Goal: Navigation & Orientation: Understand site structure

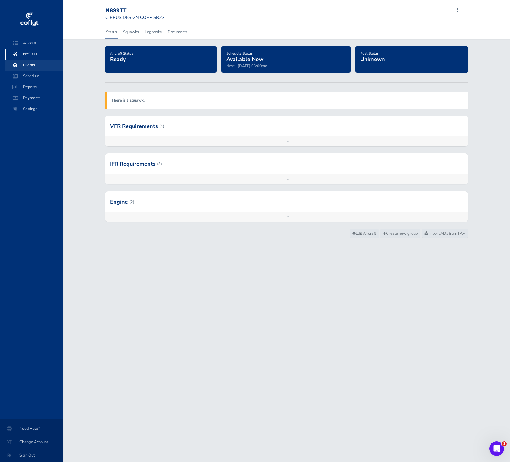
click at [37, 64] on span "Flights" at bounding box center [34, 65] width 46 height 11
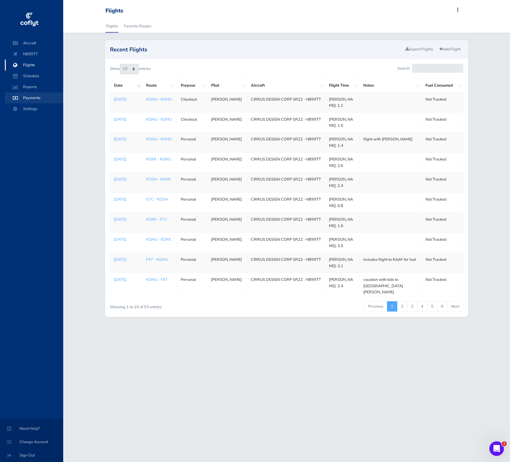
click at [40, 97] on span "Payments" at bounding box center [34, 97] width 46 height 11
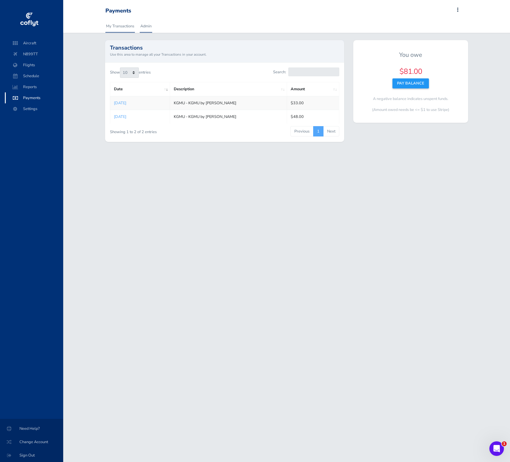
click at [146, 27] on link "Admin" at bounding box center [146, 25] width 12 height 13
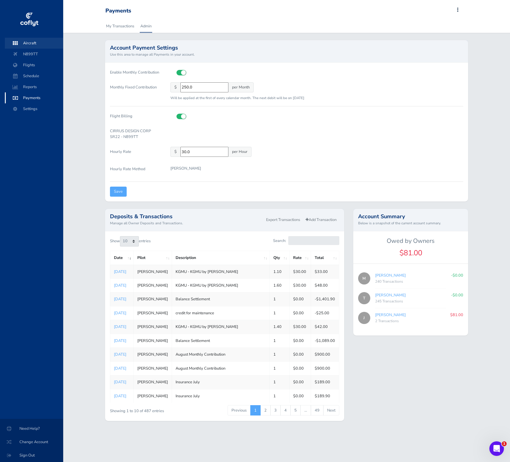
click at [42, 44] on span "Aircraft" at bounding box center [34, 43] width 46 height 11
click at [44, 55] on span "N899TT" at bounding box center [34, 54] width 46 height 11
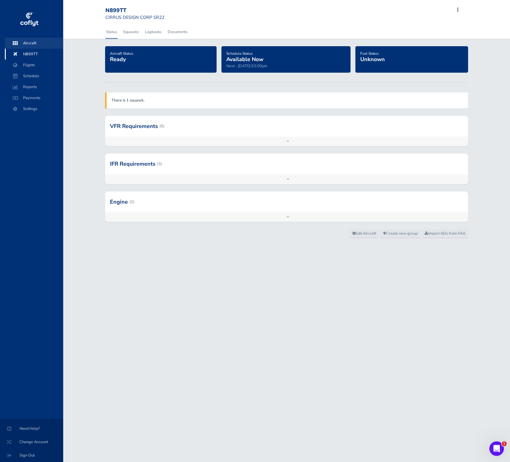
click at [25, 40] on span "Aircraft" at bounding box center [34, 43] width 46 height 11
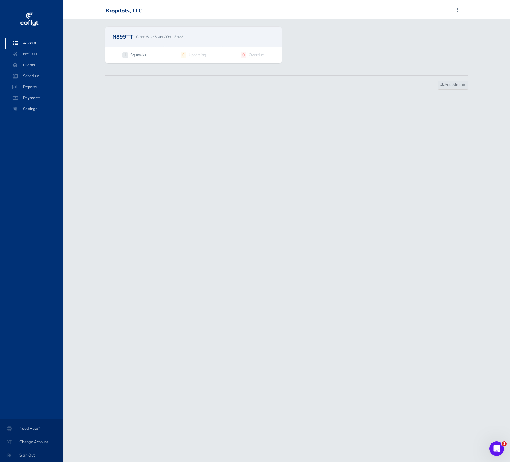
click at [158, 36] on p "CIRRUS DESIGN CORP SR22" at bounding box center [159, 36] width 47 height 5
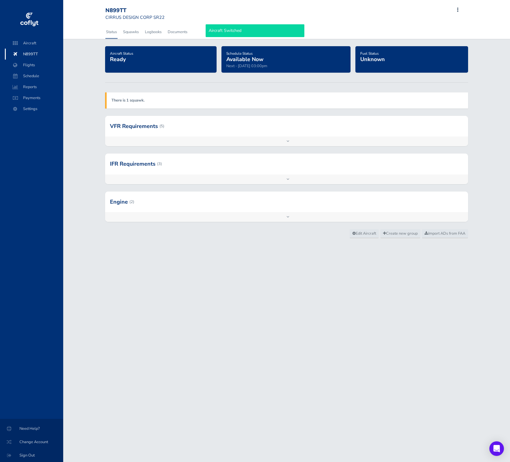
click at [196, 129] on div at bounding box center [286, 126] width 363 height 21
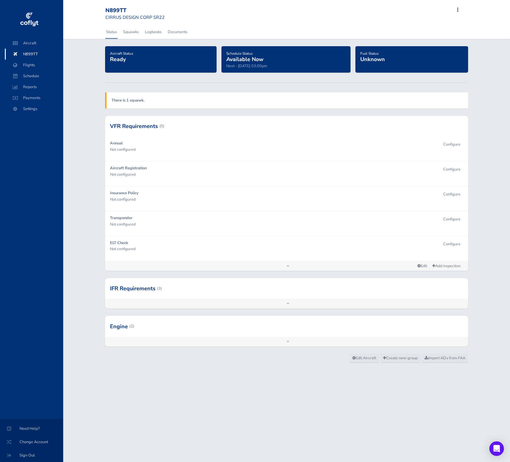
click at [272, 291] on div at bounding box center [286, 288] width 363 height 21
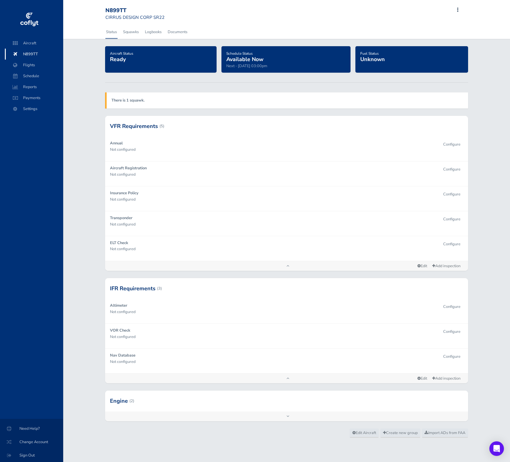
click at [292, 402] on div at bounding box center [286, 400] width 363 height 21
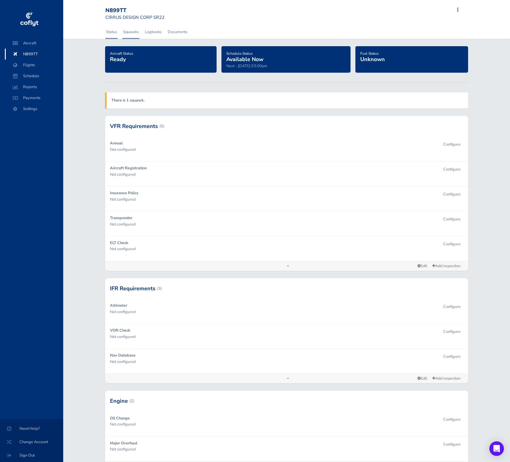
click at [133, 33] on link "Squawks" at bounding box center [130, 31] width 17 height 13
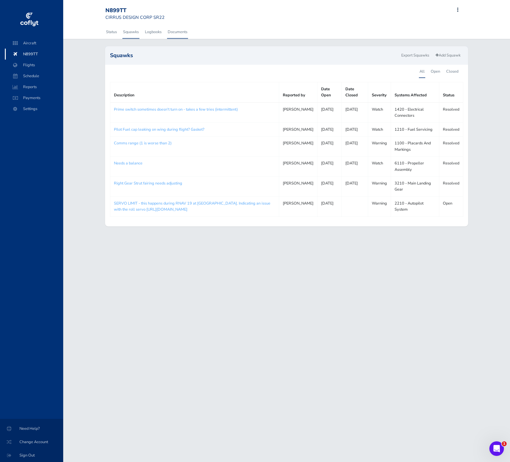
click at [178, 32] on link "Documents" at bounding box center [177, 31] width 21 height 13
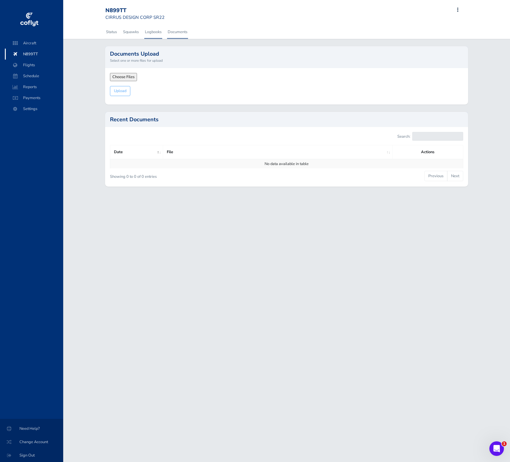
click at [146, 36] on link "Logbooks" at bounding box center [153, 31] width 18 height 13
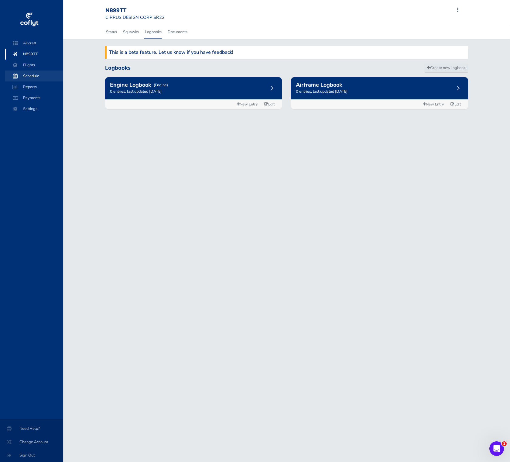
click at [34, 75] on span "Schedule" at bounding box center [34, 75] width 46 height 11
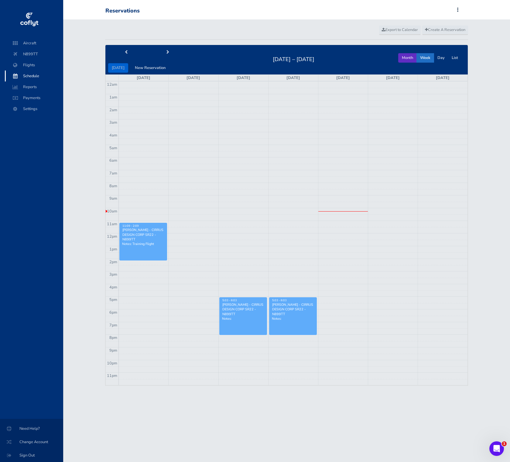
click at [410, 59] on button "Month" at bounding box center [407, 57] width 19 height 9
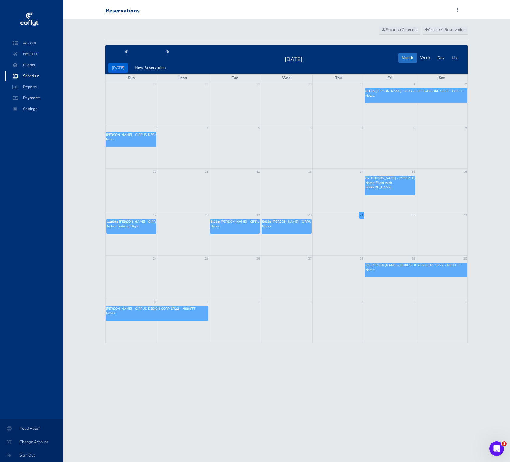
click at [68, 114] on div "Create A Reservation Export to Calendar today New Reservation August 2025 Month…" at bounding box center [286, 181] width 447 height 324
click at [46, 101] on span "Payments" at bounding box center [34, 97] width 46 height 11
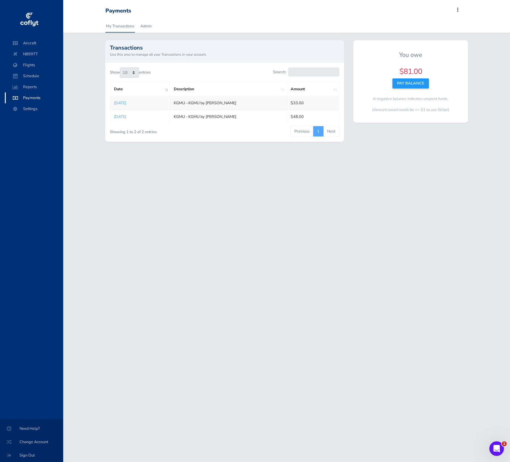
click at [167, 75] on div "Show 10 25 50 100 entries" at bounding box center [165, 73] width 110 height 13
click at [151, 27] on link "Admin" at bounding box center [146, 25] width 12 height 13
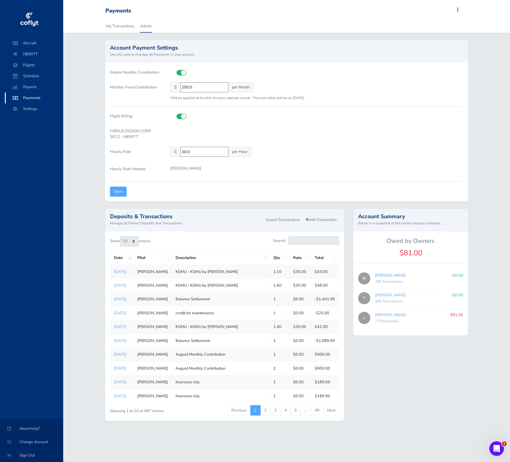
click at [406, 277] on link "Mathew Garkusha" at bounding box center [390, 275] width 31 height 5
click at [394, 275] on link "Mathew Garkusha" at bounding box center [390, 275] width 31 height 5
click at [396, 294] on link "Tony Winters" at bounding box center [390, 294] width 31 height 5
click at [395, 320] on div "2 Transactions" at bounding box center [410, 321] width 70 height 6
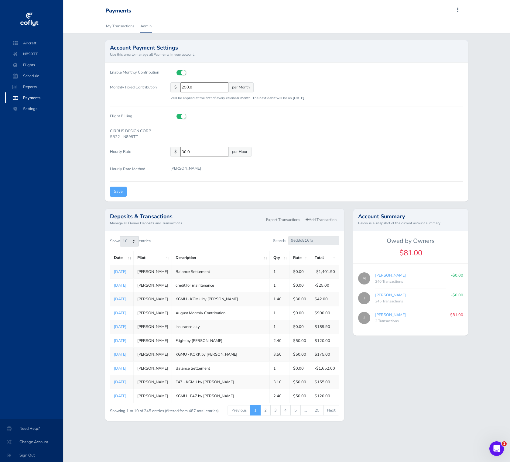
click at [390, 318] on div "Jason Boffey 2 Transactions" at bounding box center [410, 318] width 70 height 12
click at [390, 314] on link "Jason Boffey" at bounding box center [390, 314] width 31 height 5
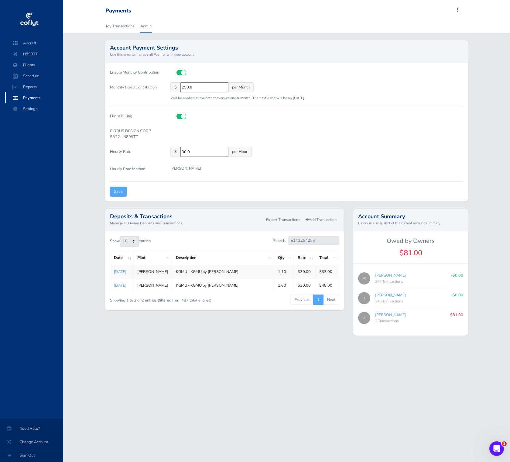
click at [385, 295] on link "Tony Winters" at bounding box center [390, 294] width 31 height 5
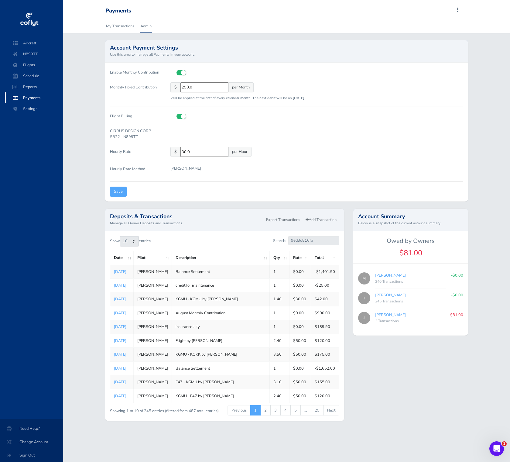
click at [388, 277] on link "Mathew Garkusha" at bounding box center [390, 275] width 31 height 5
type input "8916e0d6f0"
click at [393, 287] on div "M Mathew Garkusha 240 Transactions -$0.00" at bounding box center [410, 279] width 115 height 20
click at [435, 366] on div "Account Summary Below is a snapshot of the current account summary. Owed by Own…" at bounding box center [411, 318] width 124 height 219
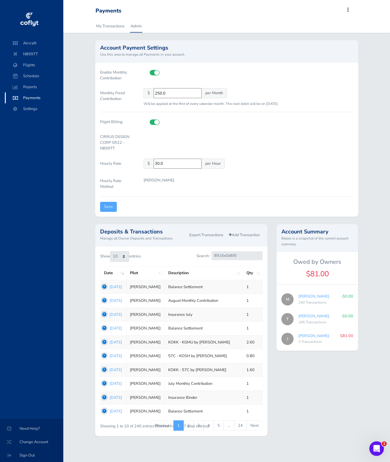
click at [104, 285] on td "1755193224 Aug 14, 2025" at bounding box center [113, 287] width 26 height 14
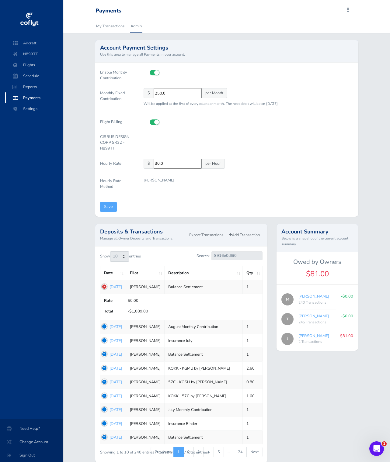
click at [104, 286] on td "1755193224 Aug 14, 2025" at bounding box center [113, 287] width 26 height 14
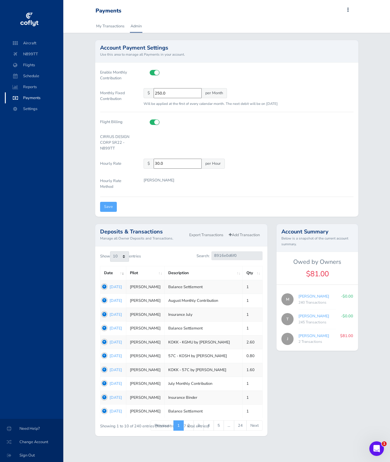
click at [102, 301] on td "1754010067 Jul 31, 2025" at bounding box center [113, 301] width 26 height 14
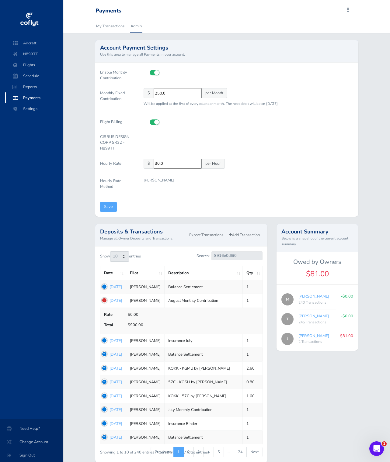
click at [102, 301] on td "1754010067 Jul 31, 2025" at bounding box center [113, 301] width 26 height 14
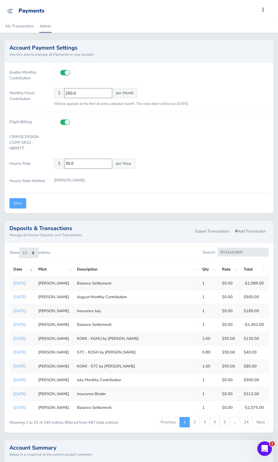
click at [11, 284] on td "1755193224 Aug 14, 2025" at bounding box center [22, 283] width 25 height 14
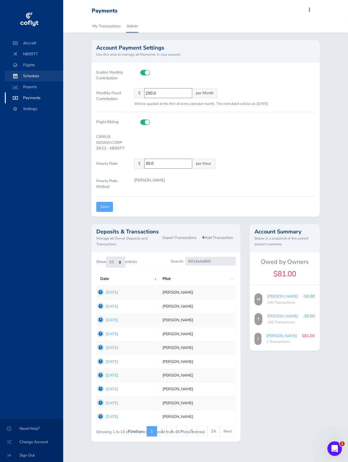
click at [38, 77] on span "Schedule" at bounding box center [34, 75] width 46 height 11
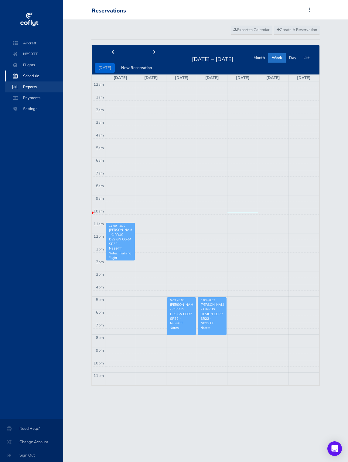
click at [38, 88] on span "Reports" at bounding box center [34, 86] width 46 height 11
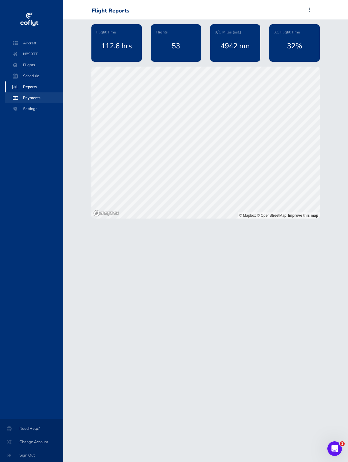
click at [40, 98] on span "Payments" at bounding box center [34, 97] width 46 height 11
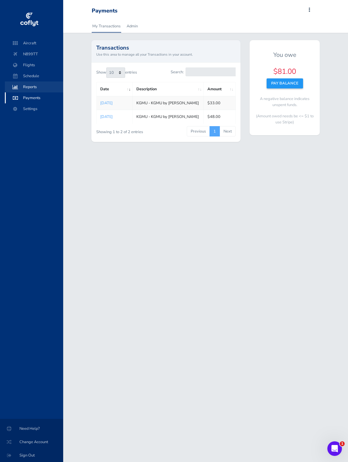
click at [37, 84] on span "Reports" at bounding box center [34, 86] width 46 height 11
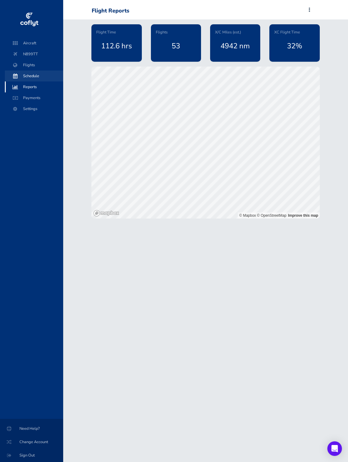
click at [35, 76] on span "Schedule" at bounding box center [34, 75] width 46 height 11
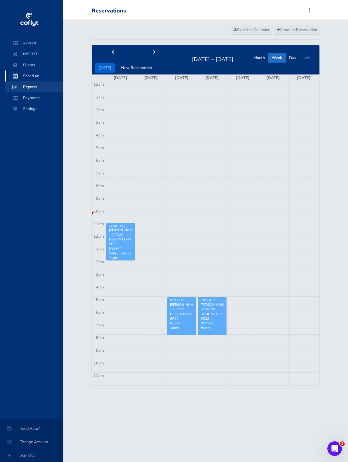
click at [38, 87] on span "Reports" at bounding box center [34, 86] width 46 height 11
